Goal: Information Seeking & Learning: Learn about a topic

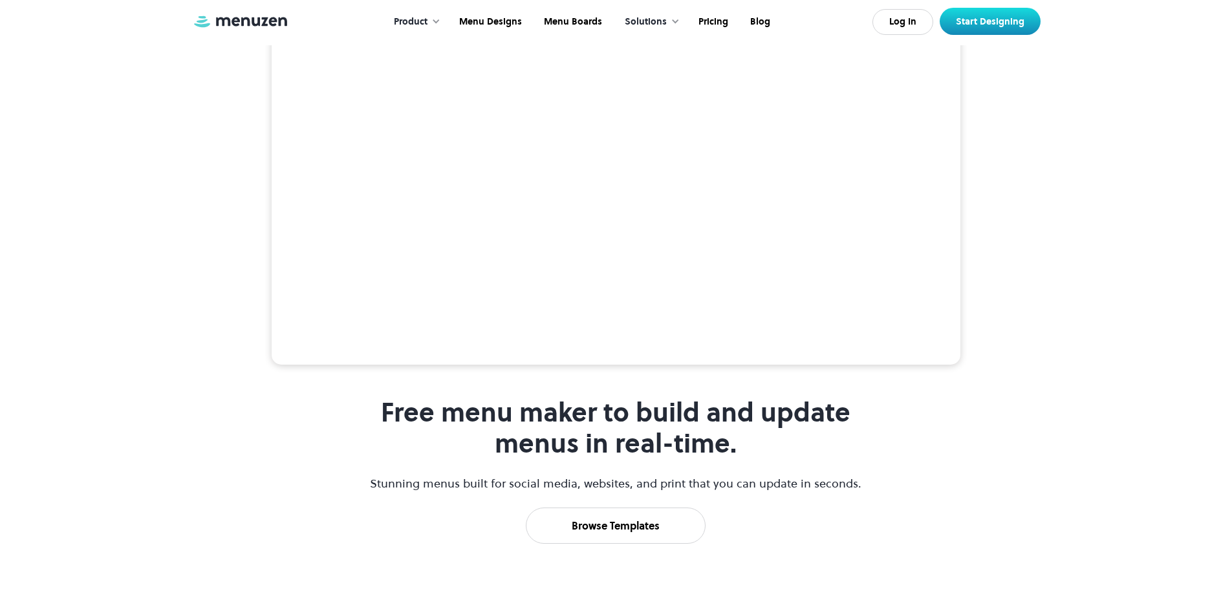
scroll to position [259, 0]
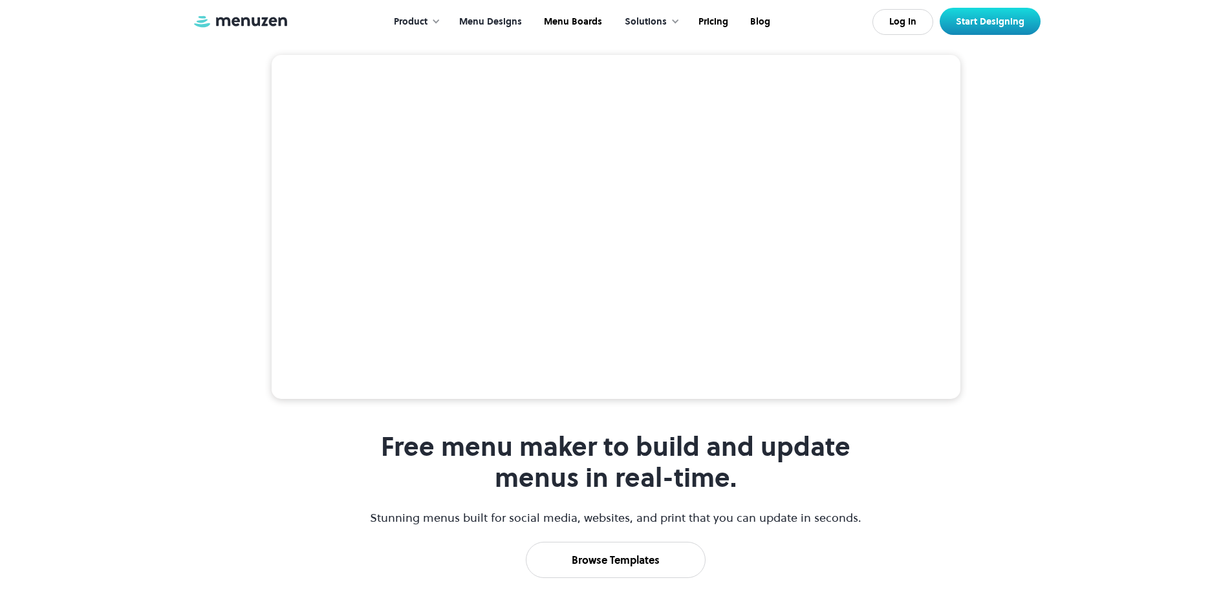
click at [501, 24] on link "Menu Designs" at bounding box center [489, 22] width 85 height 40
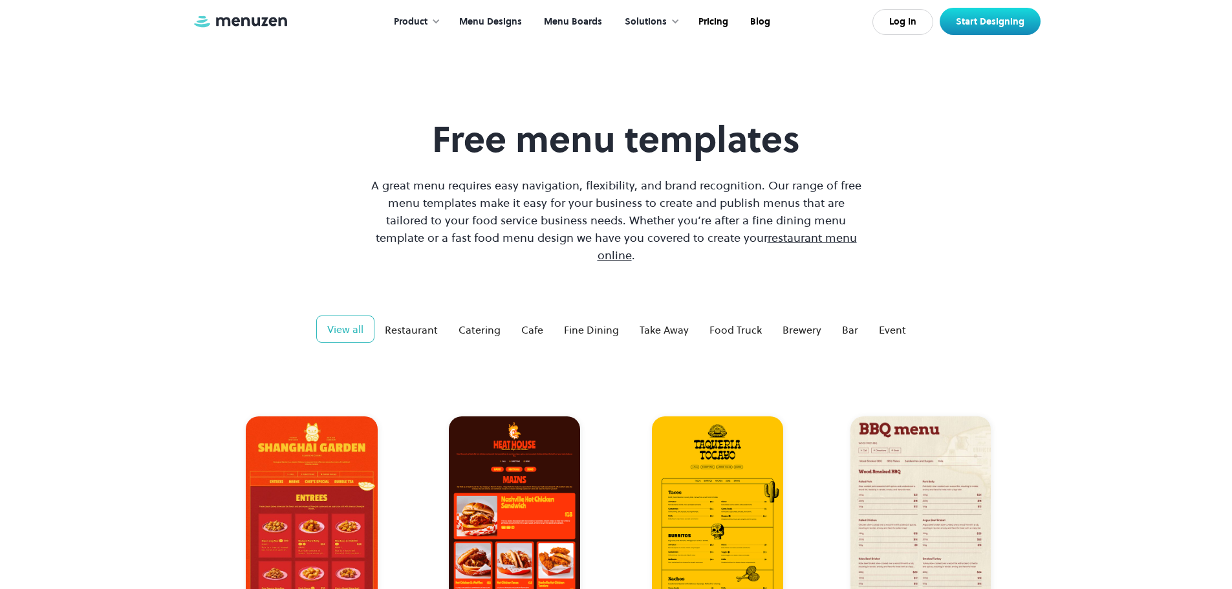
click at [564, 19] on link "Menu Boards" at bounding box center [572, 22] width 80 height 40
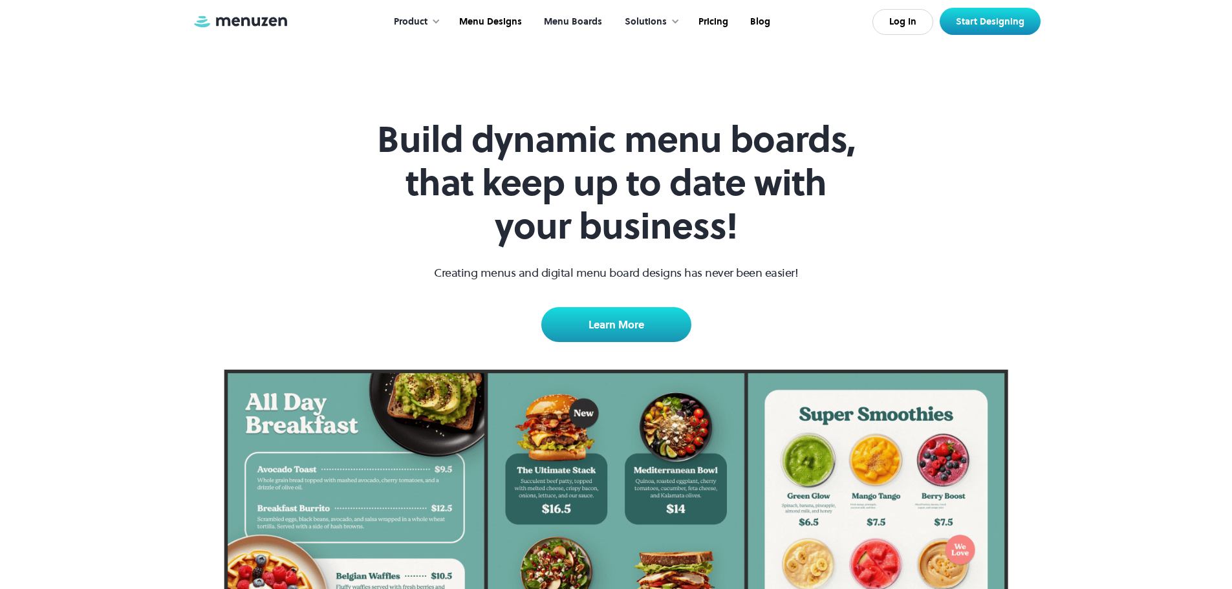
click at [663, 24] on div "Solutions" at bounding box center [646, 22] width 42 height 14
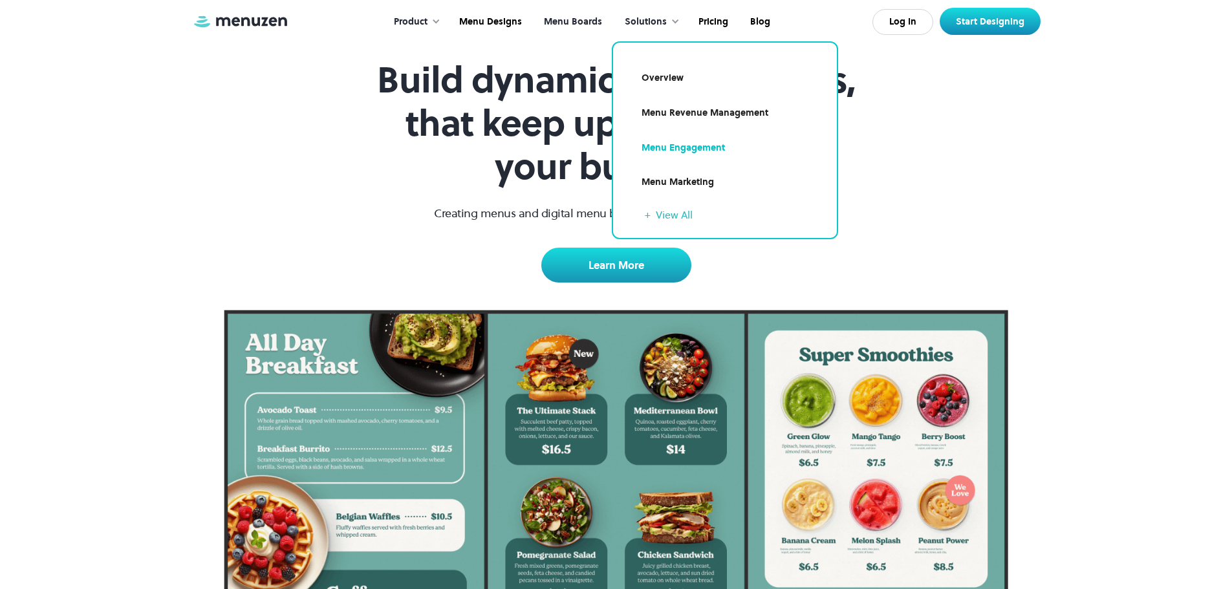
scroll to position [65, 0]
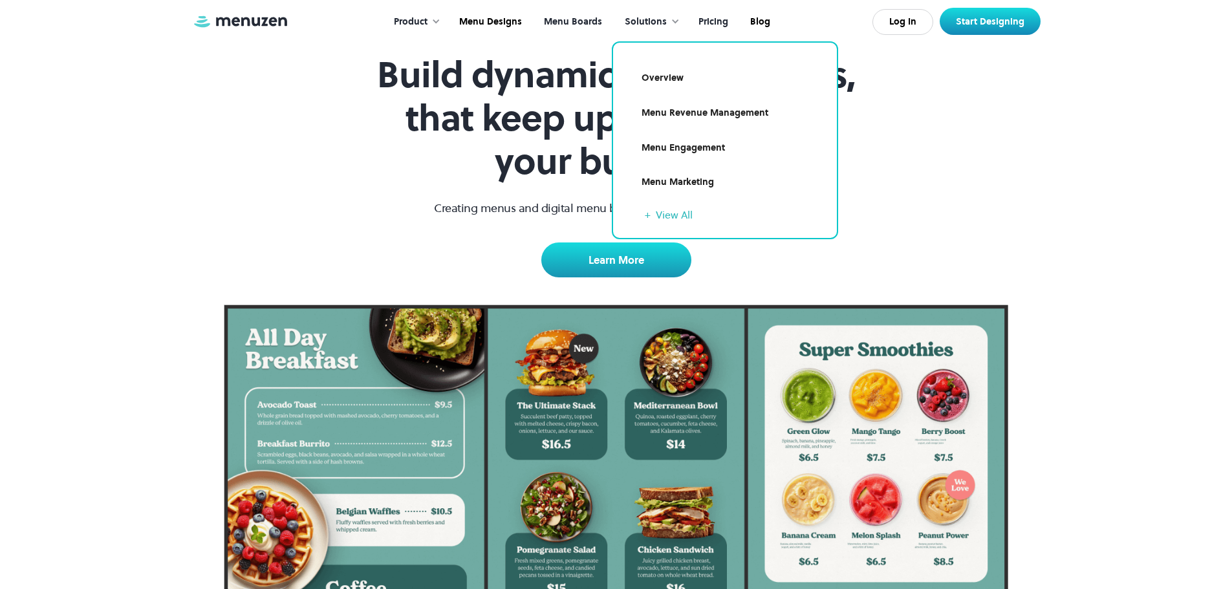
click at [721, 23] on link "Pricing" at bounding box center [712, 22] width 52 height 40
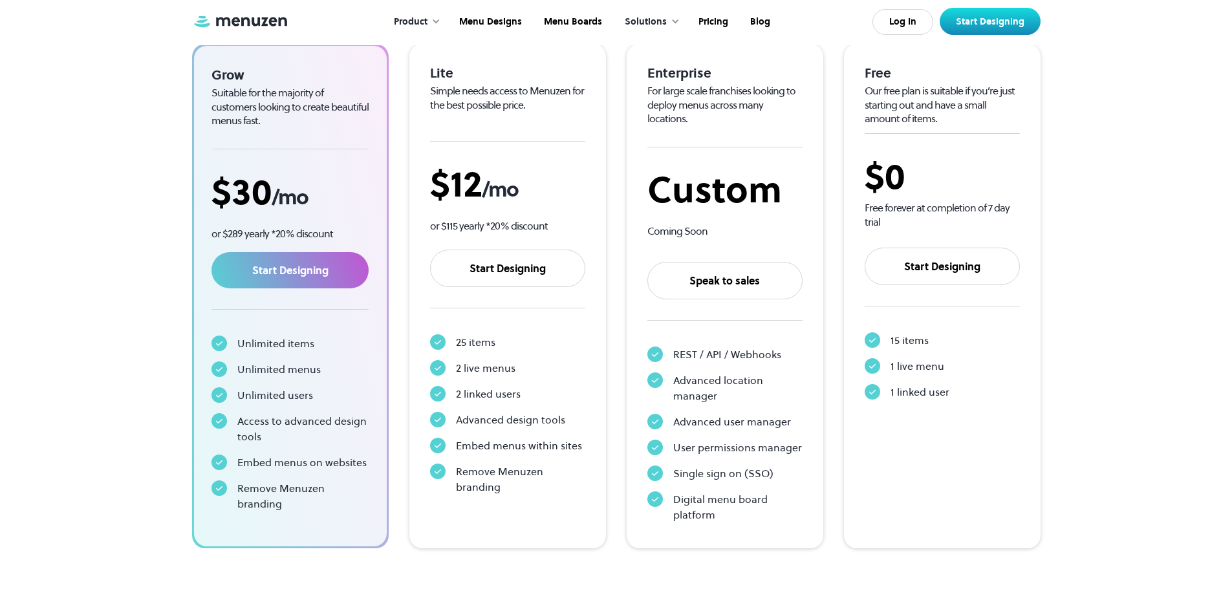
scroll to position [259, 0]
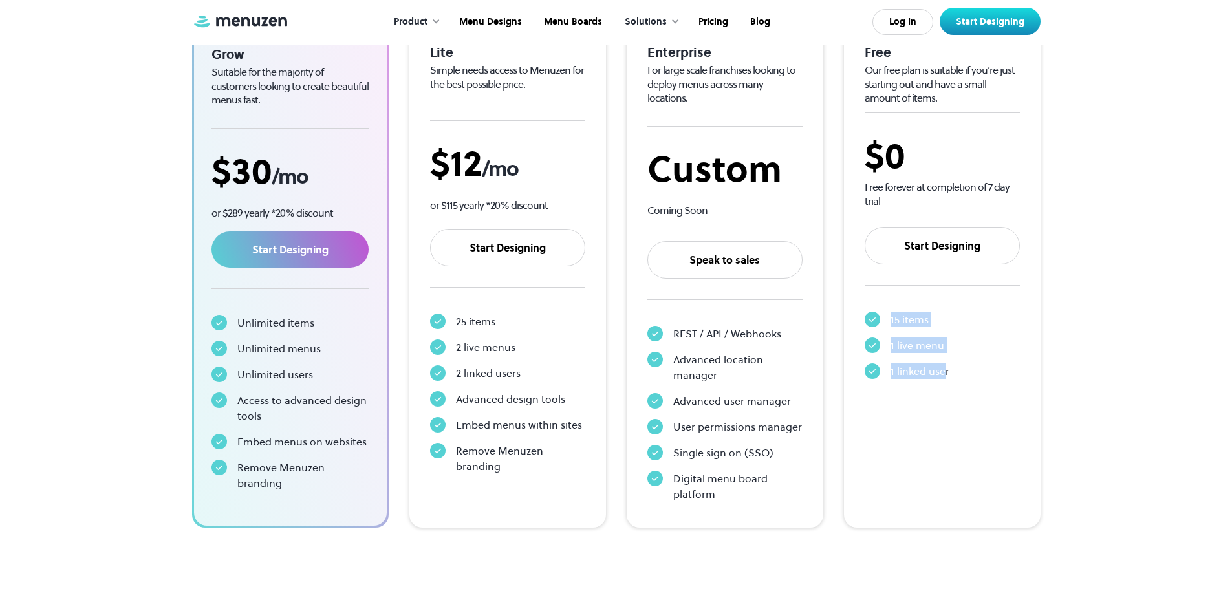
drag, startPoint x: 945, startPoint y: 373, endPoint x: 884, endPoint y: 301, distance: 94.2
click at [886, 307] on div "15 items 1 live menu 1 linked user" at bounding box center [942, 346] width 155 height 78
